Goal: Information Seeking & Learning: Learn about a topic

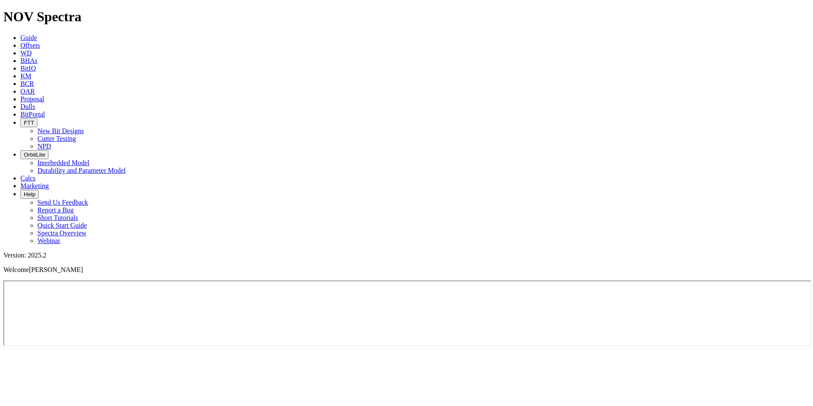
click at [40, 42] on span "Offsets" at bounding box center [30, 45] width 20 height 7
click at [35, 103] on link "Dulls" at bounding box center [27, 106] width 15 height 7
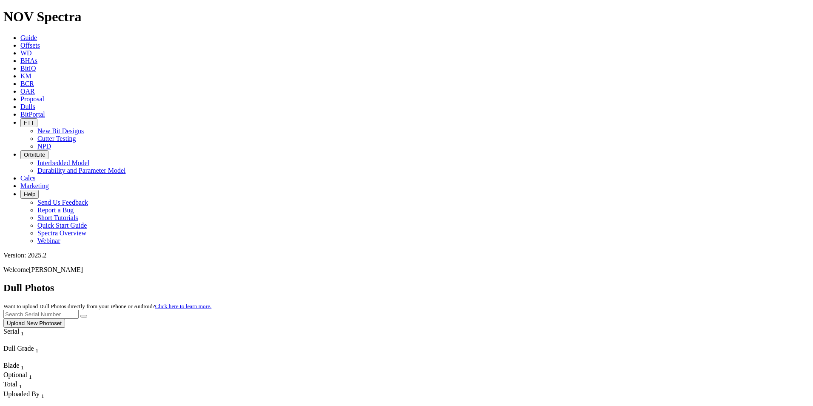
click at [79, 310] on input "text" at bounding box center [40, 314] width 75 height 9
paste input "A318280"
click at [87, 315] on button "submit" at bounding box center [83, 316] width 7 height 3
click at [79, 310] on input "A318280" at bounding box center [40, 314] width 75 height 9
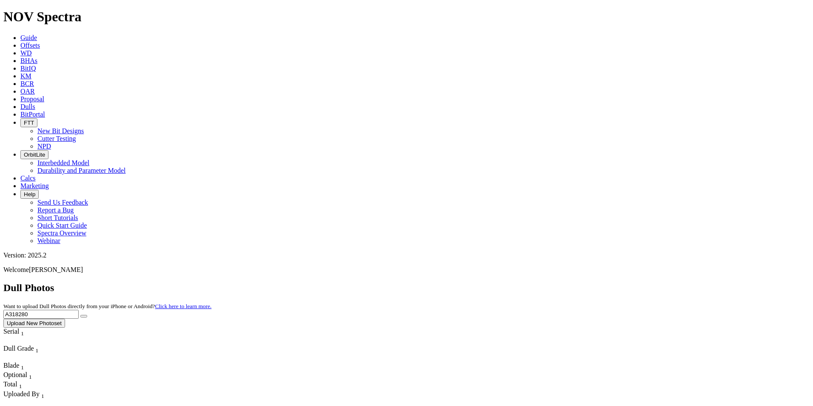
click at [79, 310] on input "A318280" at bounding box center [40, 314] width 75 height 9
paste input "2"
type input "A318282"
click at [87, 315] on button "submit" at bounding box center [83, 316] width 7 height 3
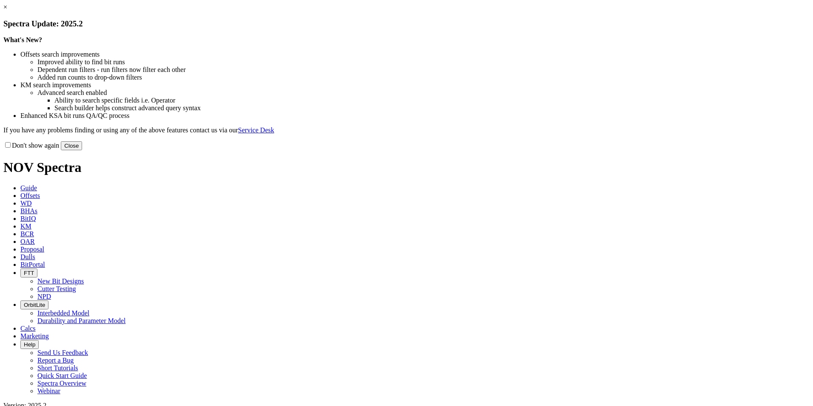
click at [82, 150] on button "Close" at bounding box center [71, 145] width 21 height 9
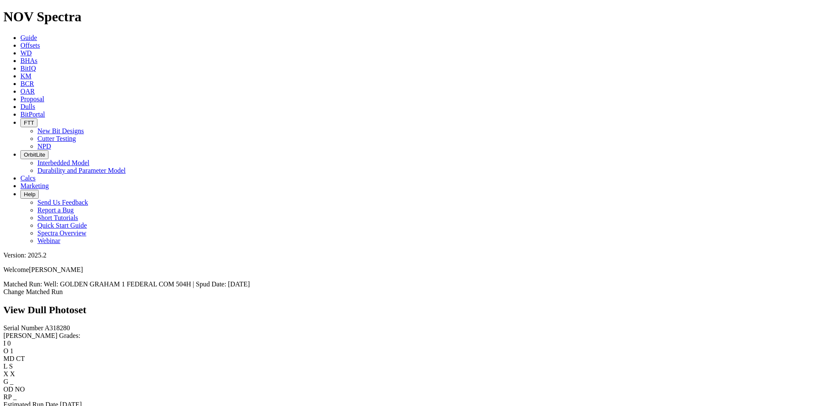
click at [45, 324] on span "A318280" at bounding box center [58, 327] width 26 height 7
click at [59, 405] on link "Bit Condition Report" at bounding box center [31, 411] width 57 height 7
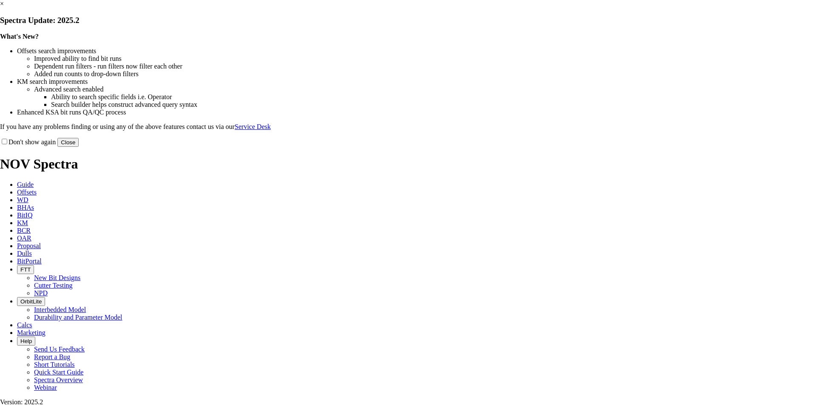
click at [79, 147] on button "Close" at bounding box center [67, 142] width 21 height 9
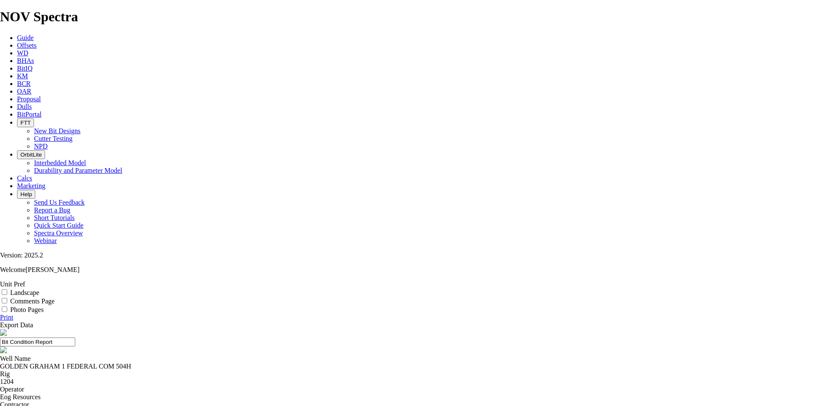
click at [332, 362] on div "GOLDEN GRAHAM 1 FEDERAL COM 504H" at bounding box center [406, 366] width 813 height 8
copy div "GOLDEN GRAHAM 1 FEDERAL COM 504H"
click at [37, 42] on span "Offsets" at bounding box center [27, 45] width 20 height 7
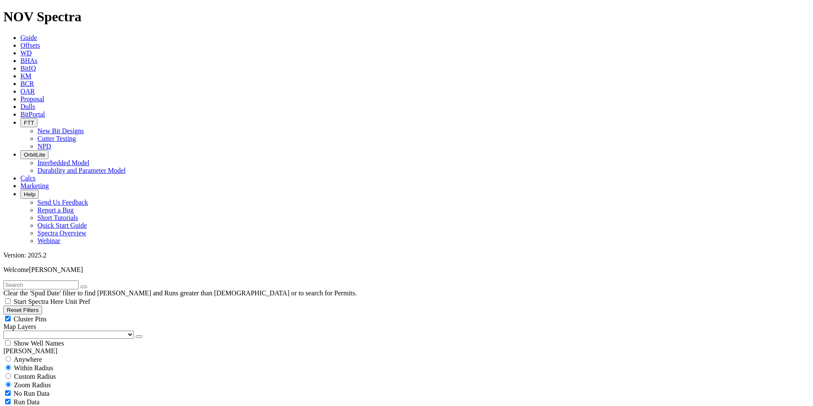
click at [79, 280] on input "text" at bounding box center [40, 284] width 75 height 9
type input "GOLDEN GRAHAM 1 FEDERAL COM 504H"
click at [11, 356] on input "radio" at bounding box center [9, 359] width 6 height 6
radio input "true"
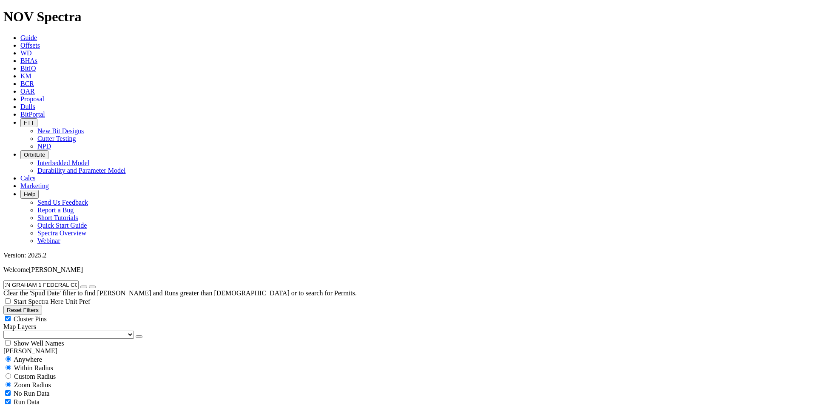
radio input "false"
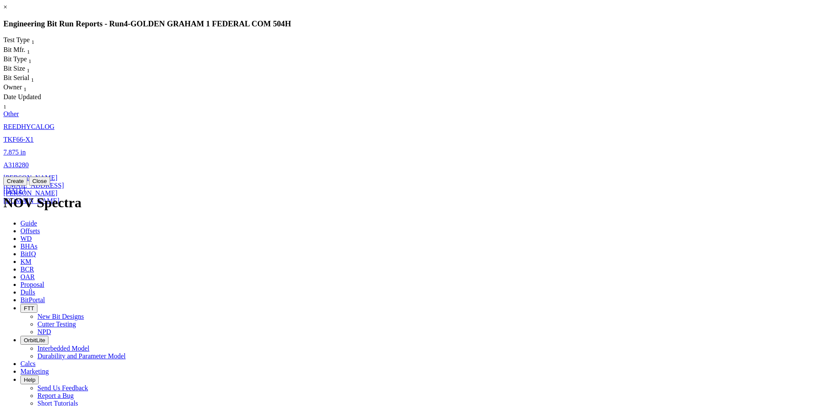
click at [34, 136] on span "TKF66-X1" at bounding box center [18, 139] width 30 height 7
select select "Other"
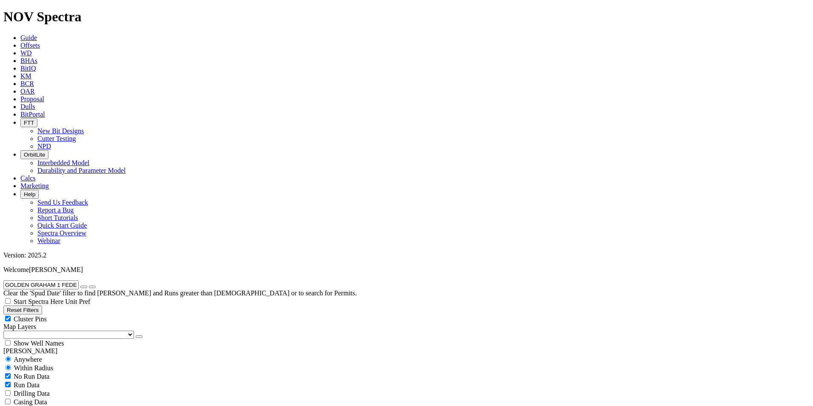
radio input "false"
radio input "true"
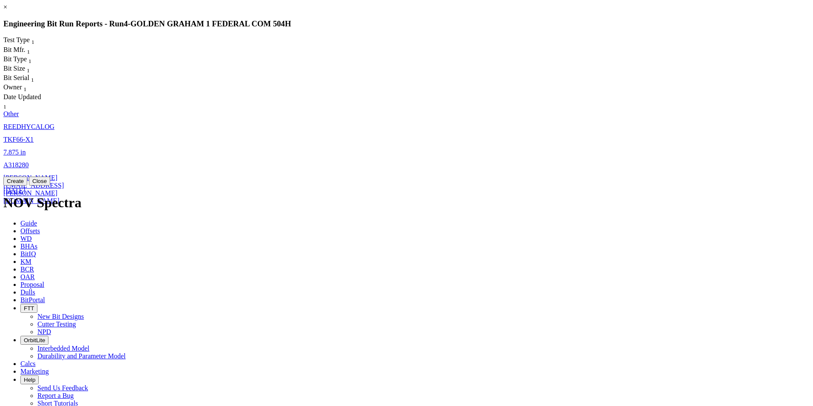
click at [29, 161] on span "A318280" at bounding box center [16, 164] width 26 height 7
select select "Other"
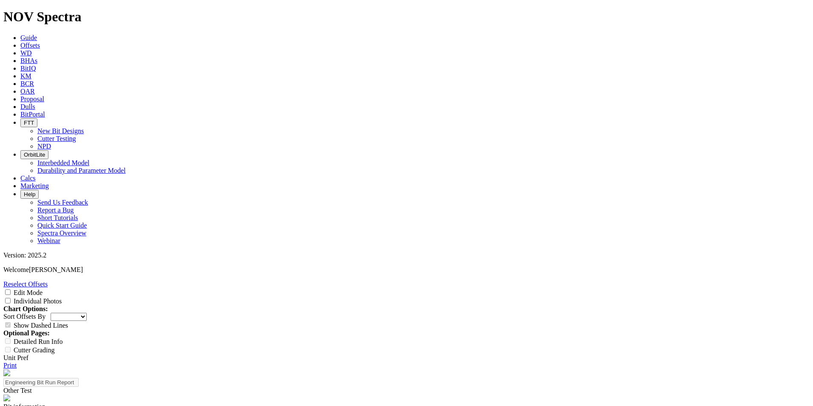
click at [11, 289] on input "Edit Mode" at bounding box center [8, 292] width 6 height 6
checkbox input "true"
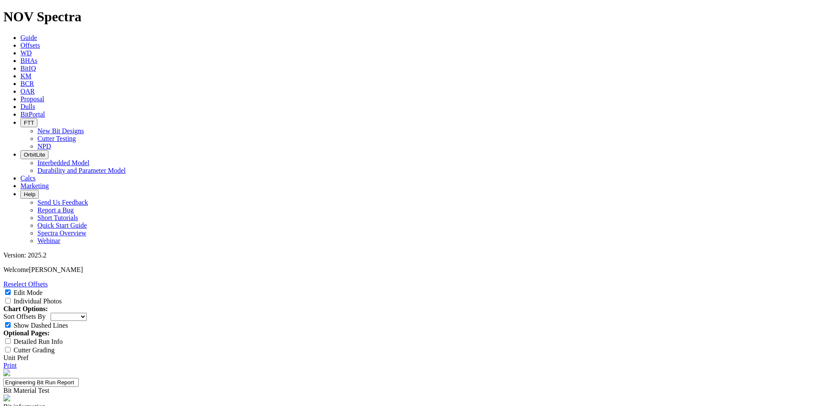
select select "Other"
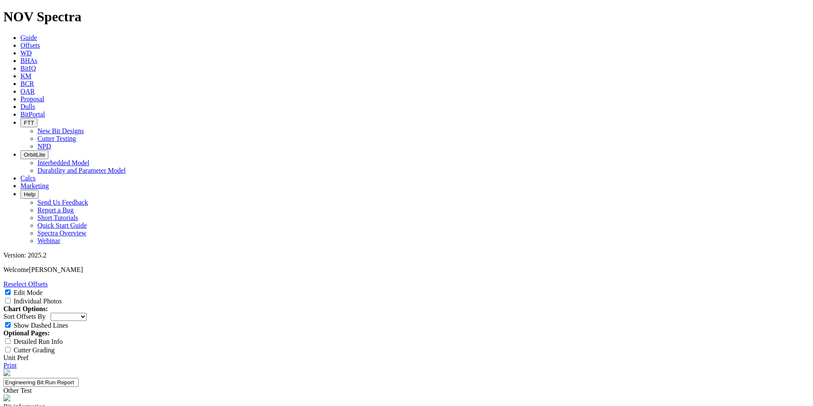
type input "2"
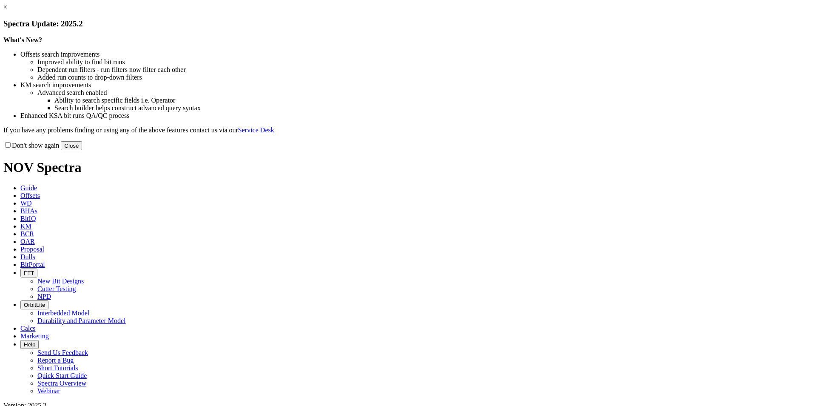
click at [82, 150] on button "Close" at bounding box center [71, 145] width 21 height 9
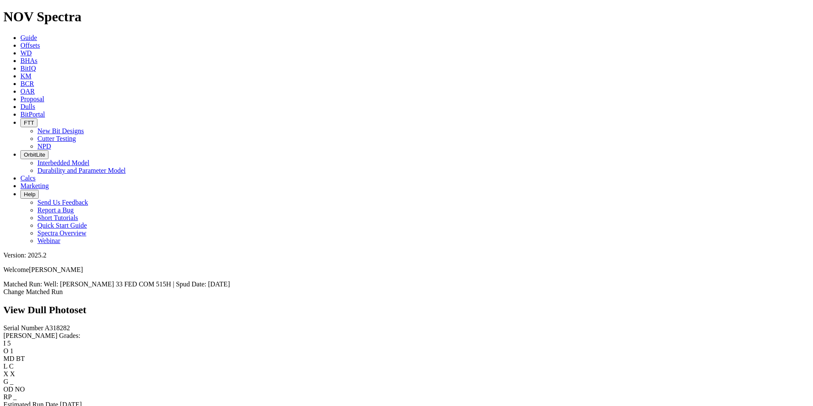
click at [61, 405] on link "Bit Condition Report" at bounding box center [31, 411] width 57 height 7
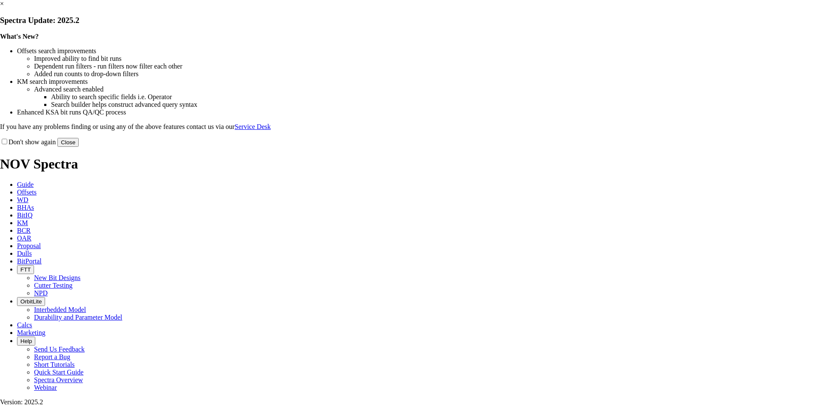
click at [79, 147] on button "Close" at bounding box center [67, 142] width 21 height 9
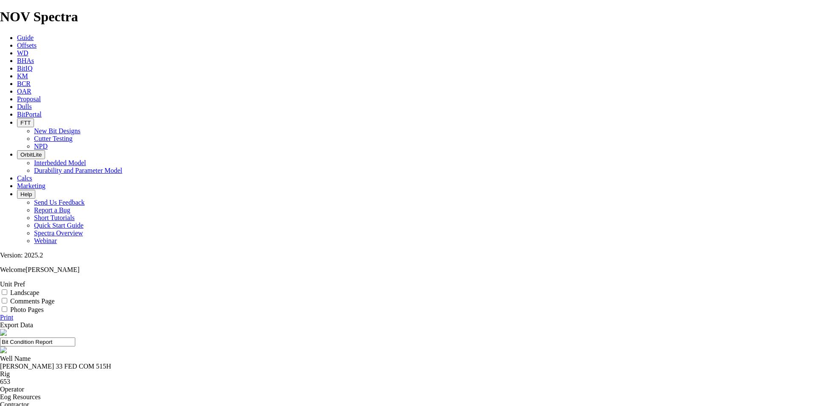
click at [335, 362] on div "[PERSON_NAME] 33 FED COM 515H" at bounding box center [406, 366] width 813 height 8
copy div "[PERSON_NAME] 33 FED COM 515H"
click at [37, 42] on span "Offsets" at bounding box center [27, 45] width 20 height 7
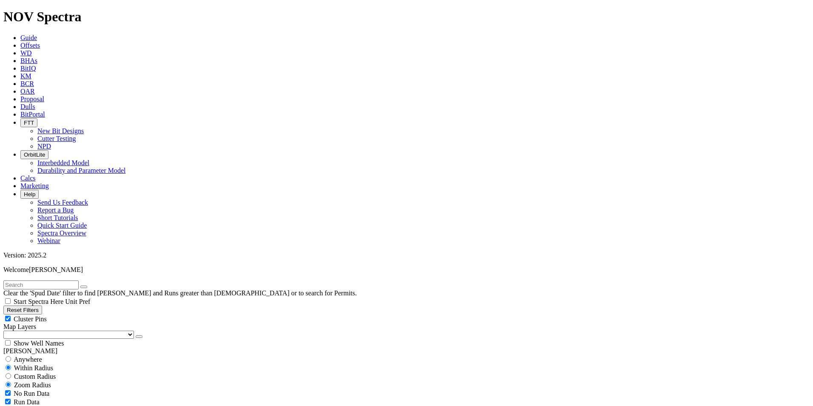
click at [79, 280] on input "text" at bounding box center [40, 284] width 75 height 9
paste input "[PERSON_NAME] 33 FED COM 515H"
type input "[PERSON_NAME] 33 FED COM 515H"
click at [11, 356] on input "radio" at bounding box center [9, 359] width 6 height 6
radio input "true"
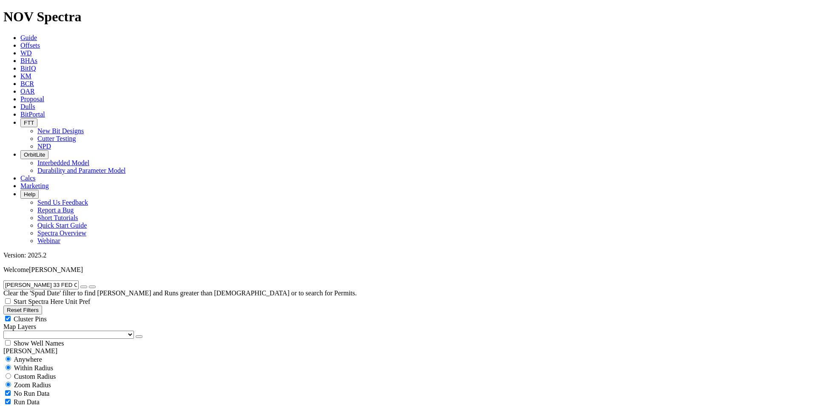
radio input "false"
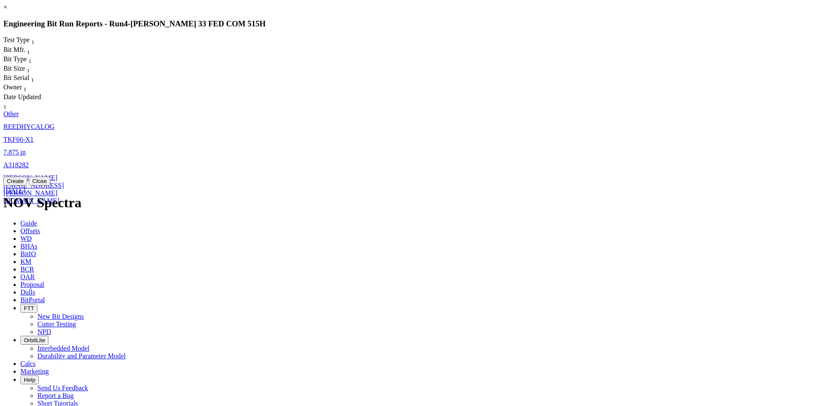
click at [64, 174] on span "[PERSON_NAME][EMAIL_ADDRESS][PERSON_NAME][DOMAIN_NAME]" at bounding box center [33, 189] width 60 height 30
select select "Other"
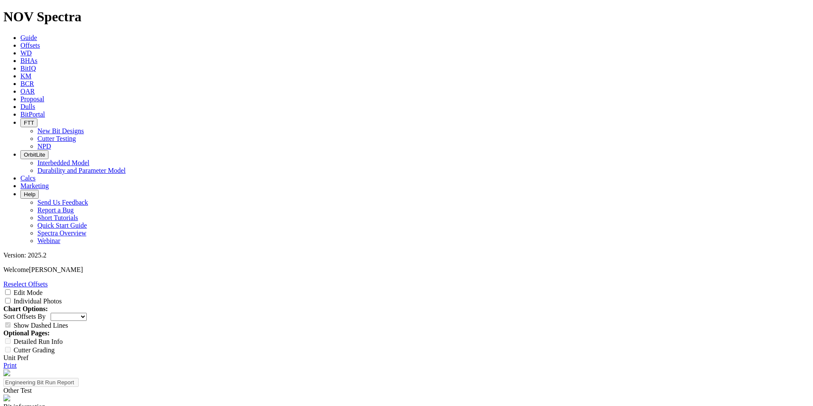
scroll to position [85, 0]
click at [11, 289] on input "Edit Mode" at bounding box center [8, 292] width 6 height 6
checkbox input "true"
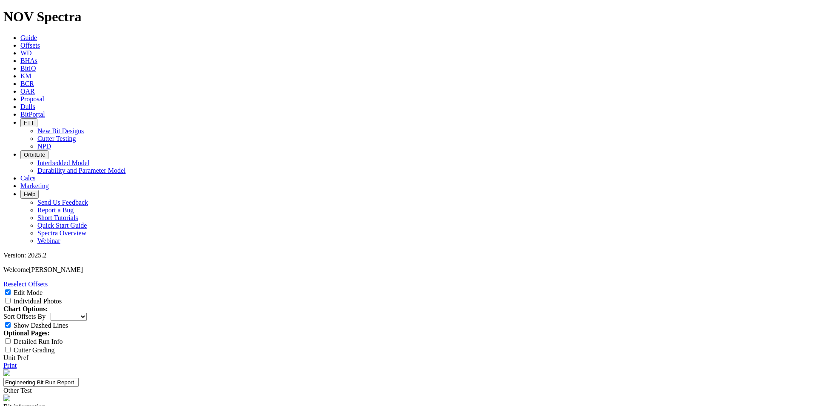
type input "2"
